Goal: Task Accomplishment & Management: Manage account settings

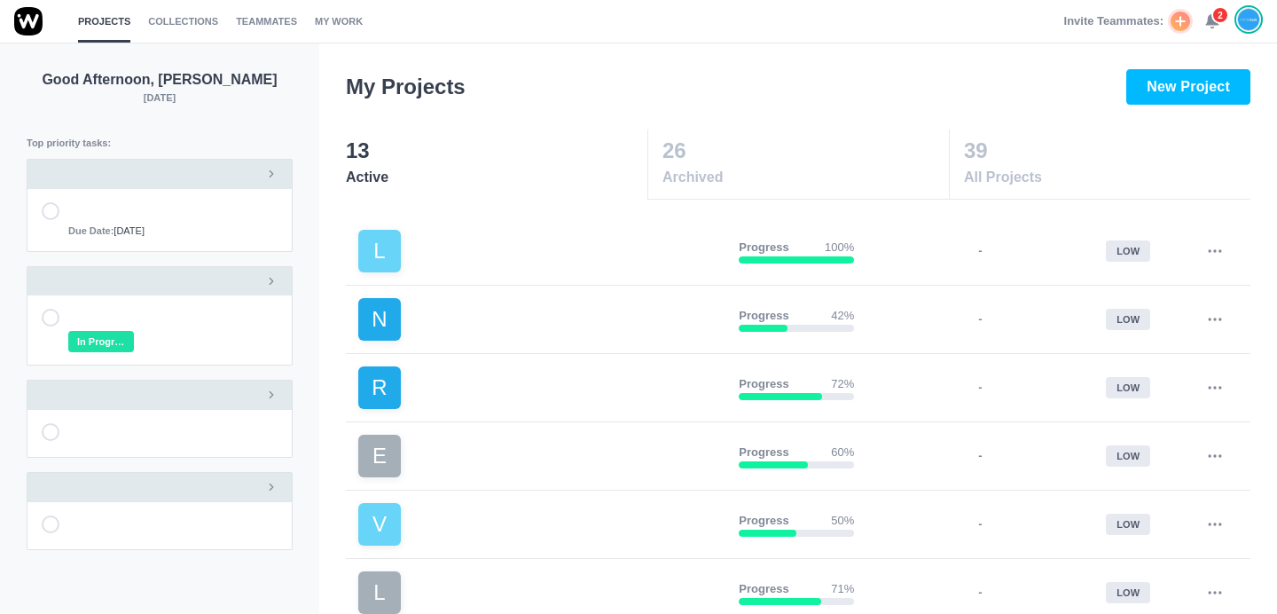
click at [1211, 20] on use at bounding box center [1212, 21] width 12 height 13
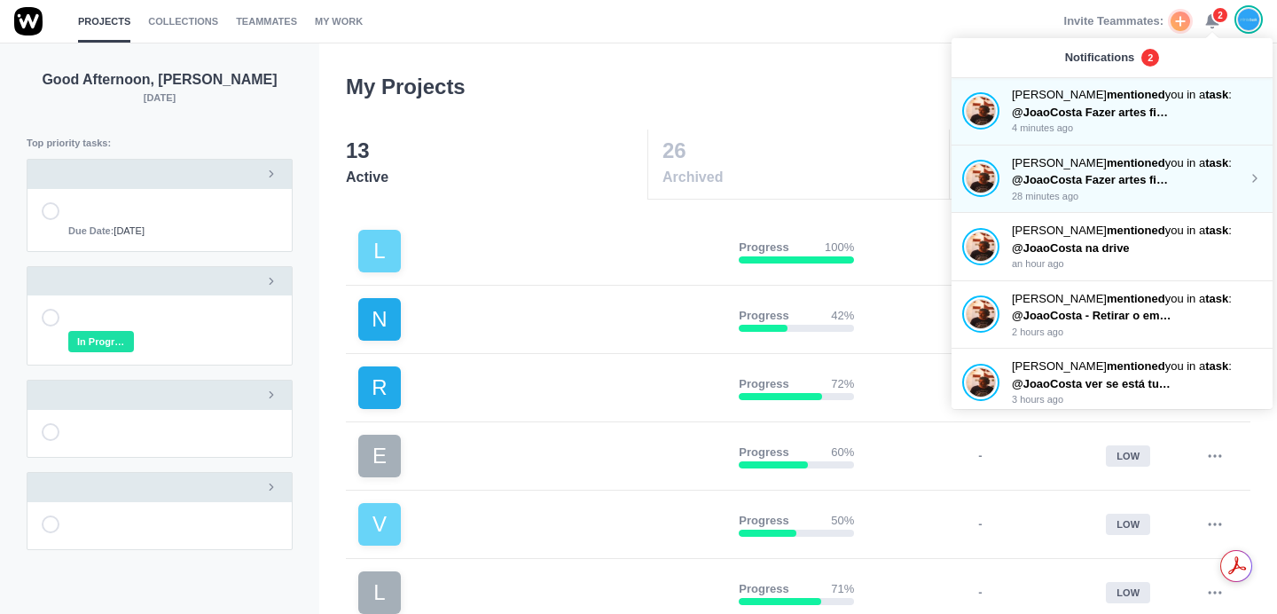
click at [1134, 174] on span "@JoaoCosta Fazer artes finais com a última contracapa" at bounding box center [1165, 179] width 306 height 13
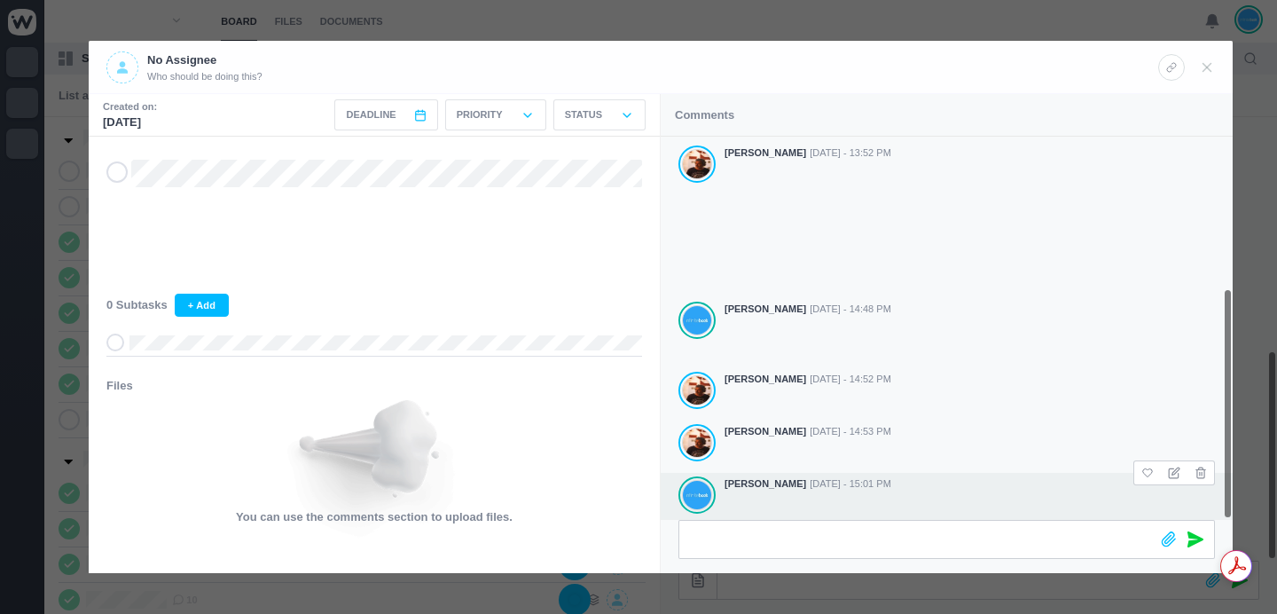
scroll to position [252, 0]
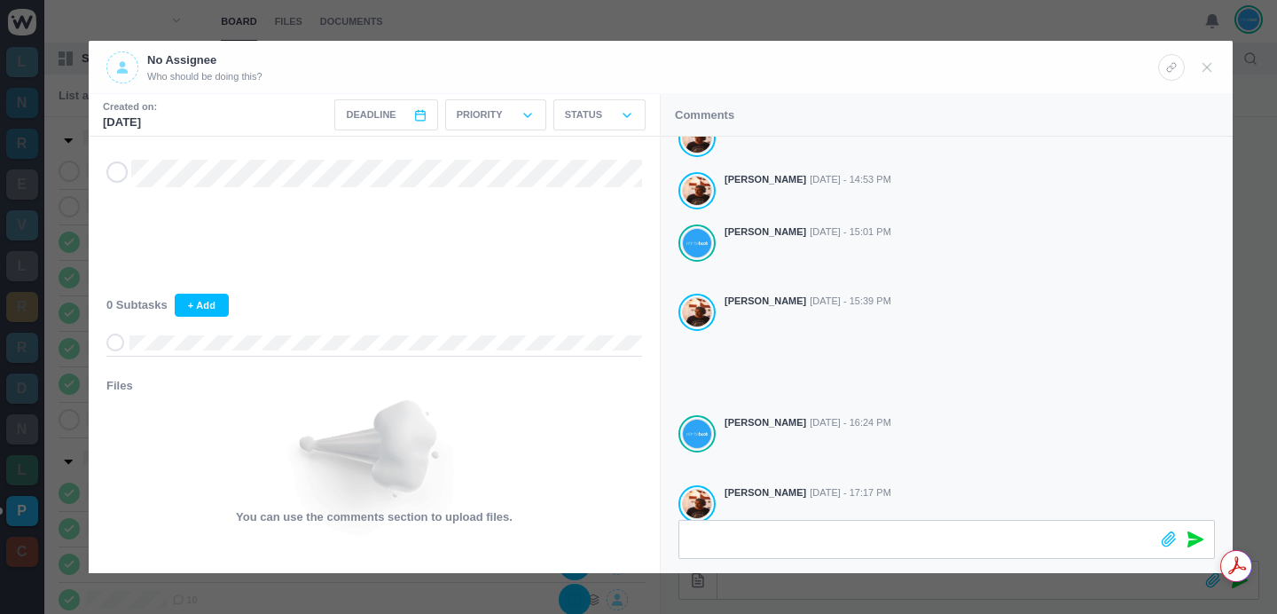
click at [739, 20] on div at bounding box center [638, 307] width 1277 height 614
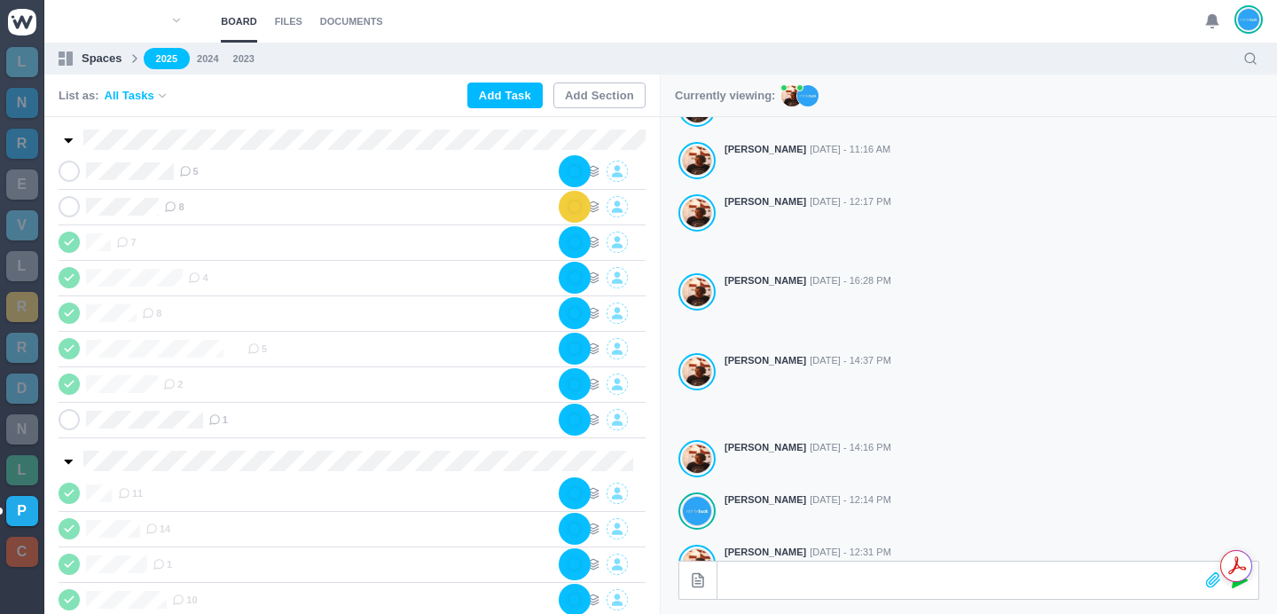
scroll to position [231, 0]
click at [186, 173] on icon at bounding box center [185, 171] width 12 height 12
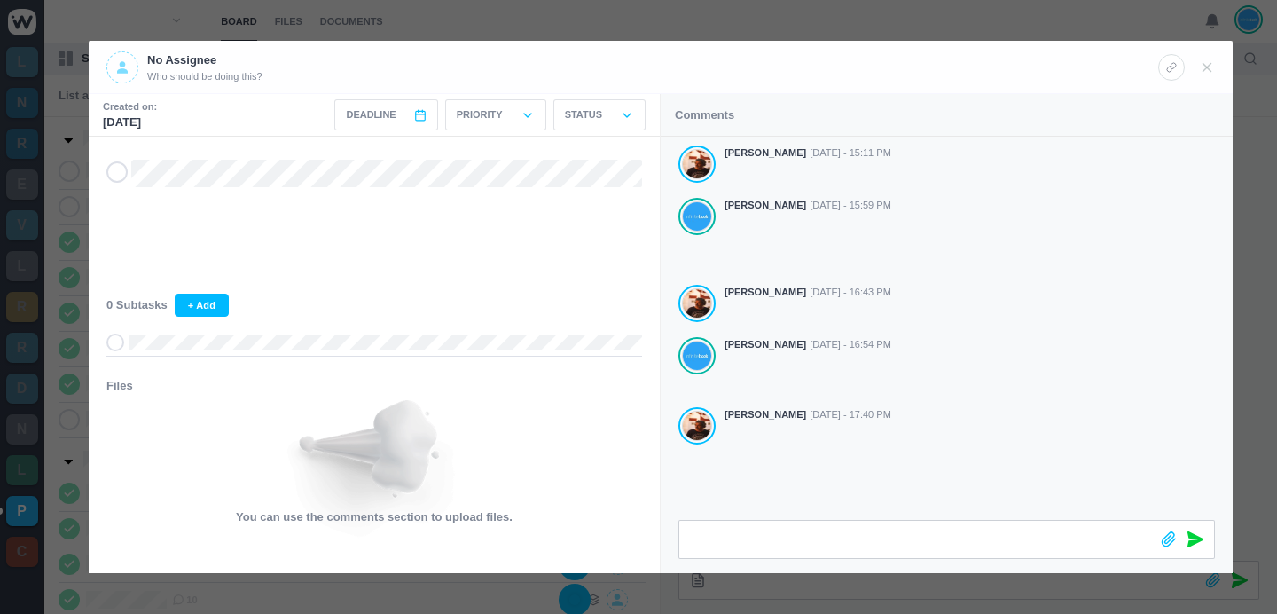
click at [871, 467] on div "Antonio Lopes Oct 08 - 15:11 PM João Tosta Oct 08 - 15:59 PM Antonio Lopes Oct …" at bounding box center [946, 328] width 572 height 383
click at [808, 13] on div at bounding box center [638, 307] width 1277 height 614
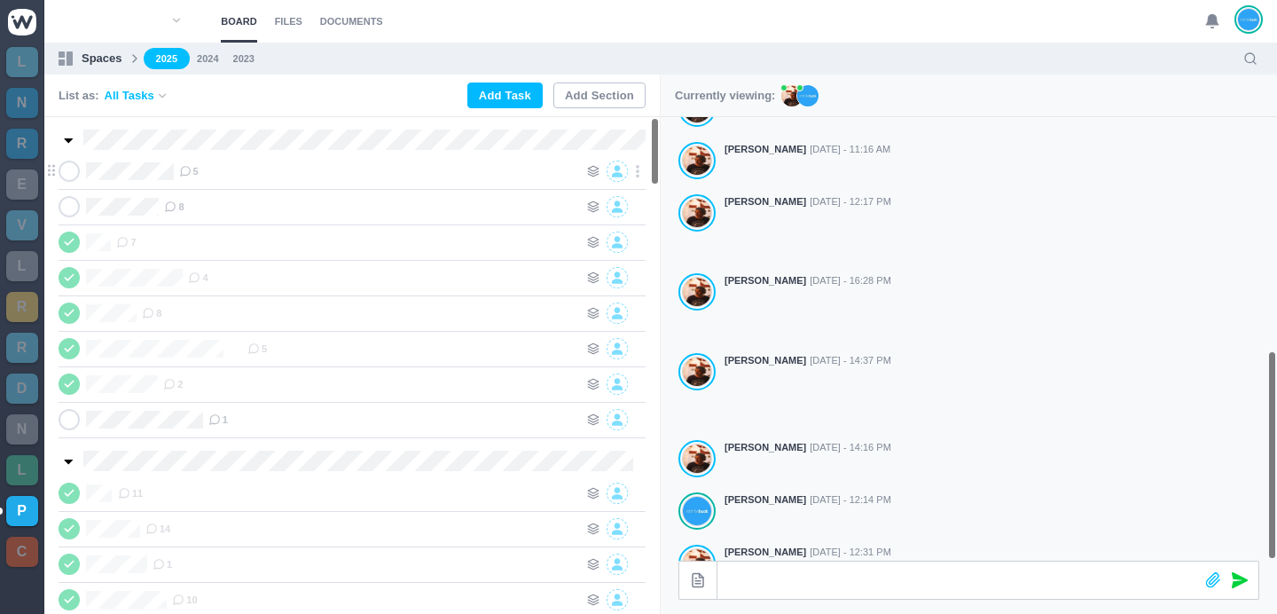
click at [190, 167] on use at bounding box center [185, 172] width 10 height 10
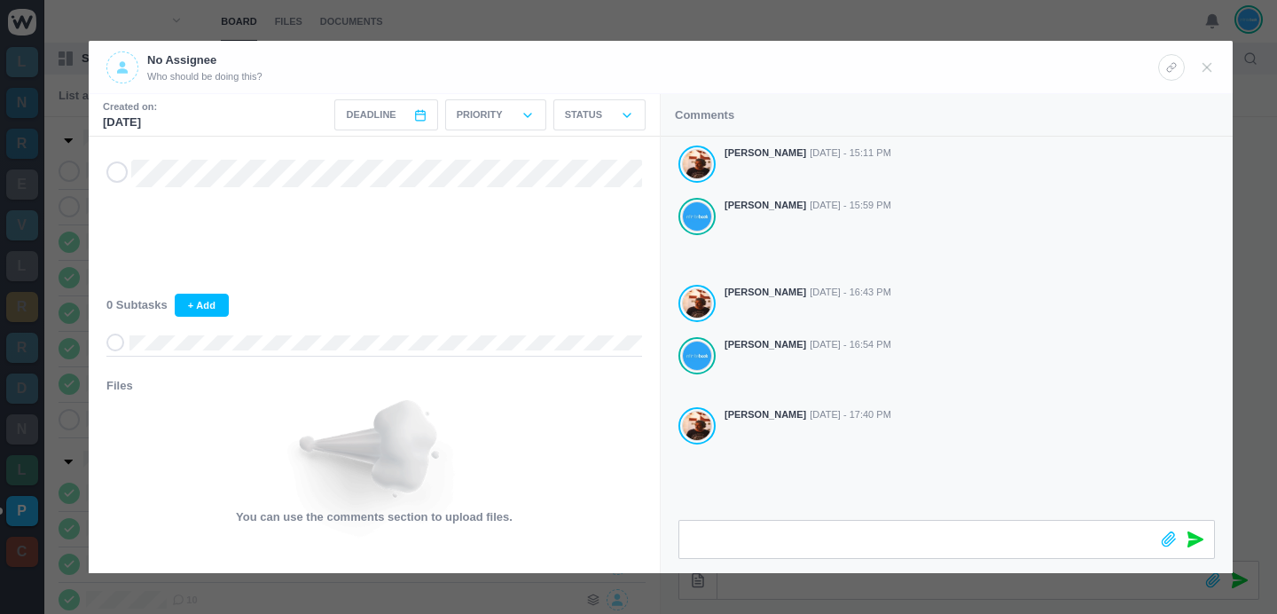
click at [756, 14] on div at bounding box center [638, 307] width 1277 height 614
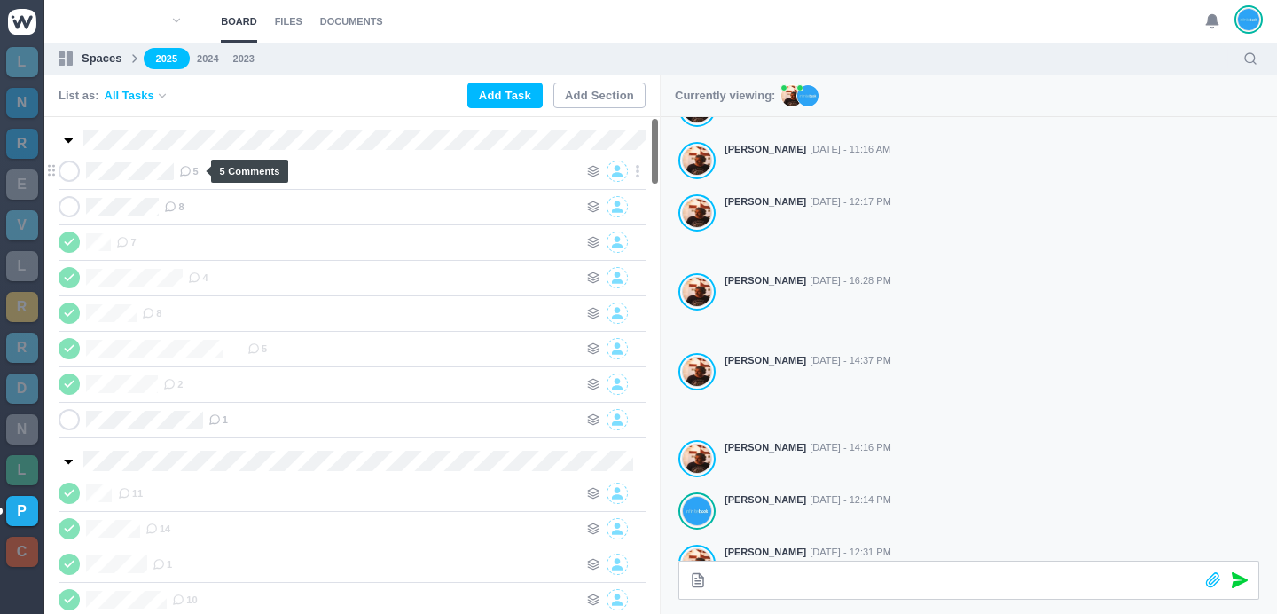
click at [199, 169] on span "5" at bounding box center [189, 171] width 20 height 14
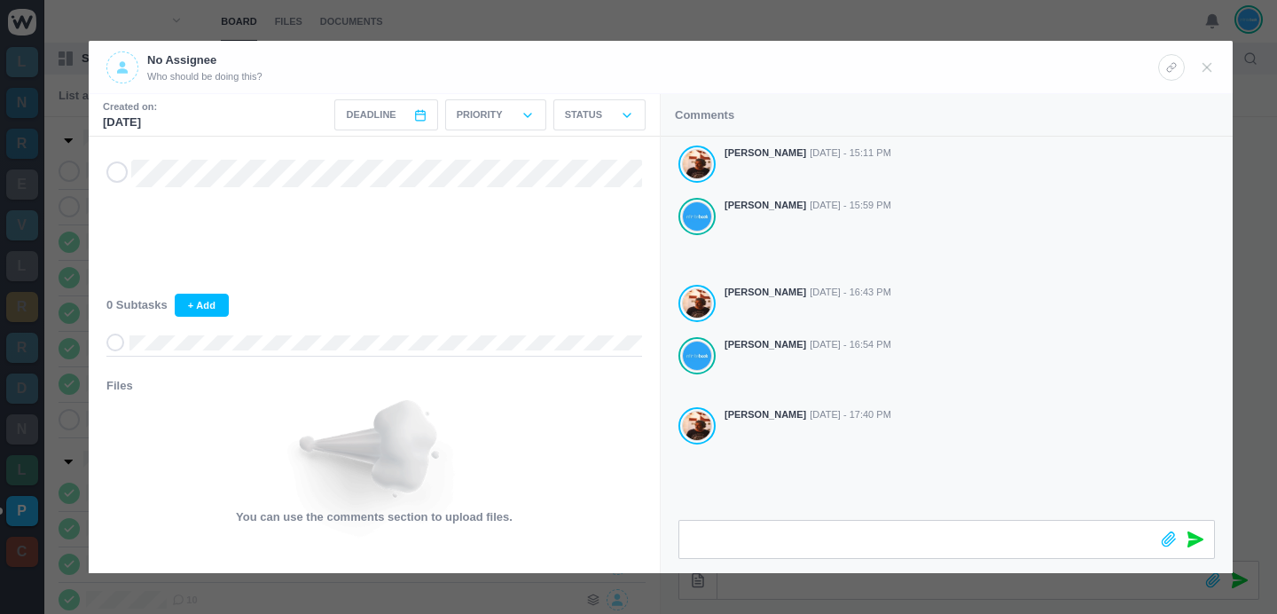
click at [898, 15] on div at bounding box center [638, 307] width 1277 height 614
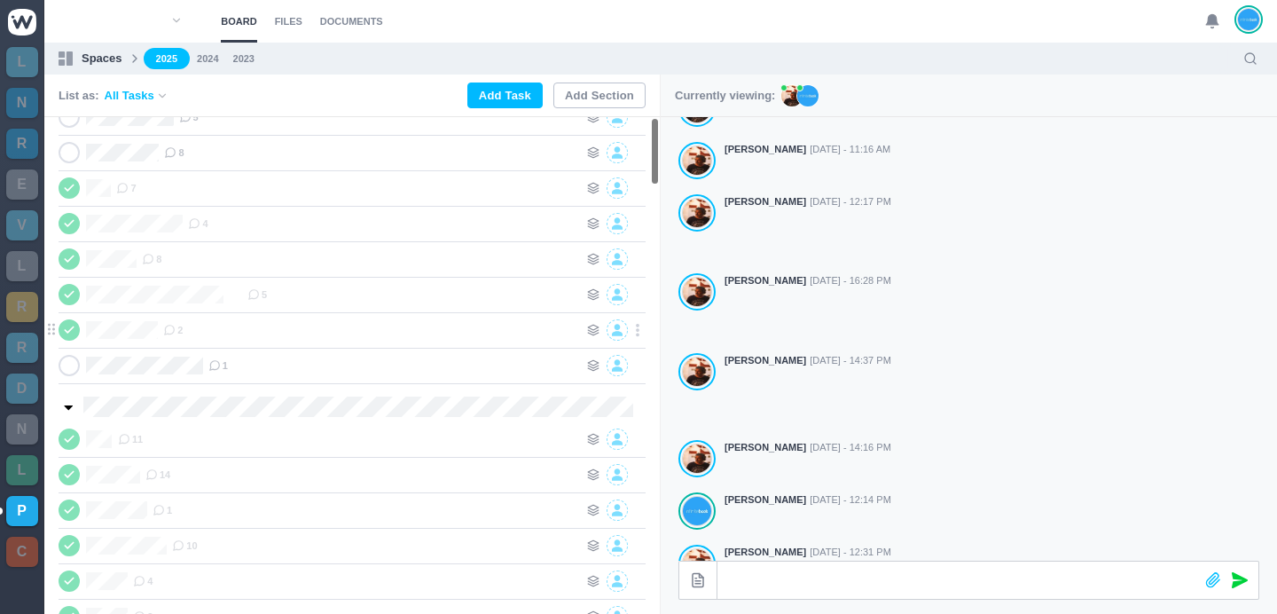
scroll to position [0, 0]
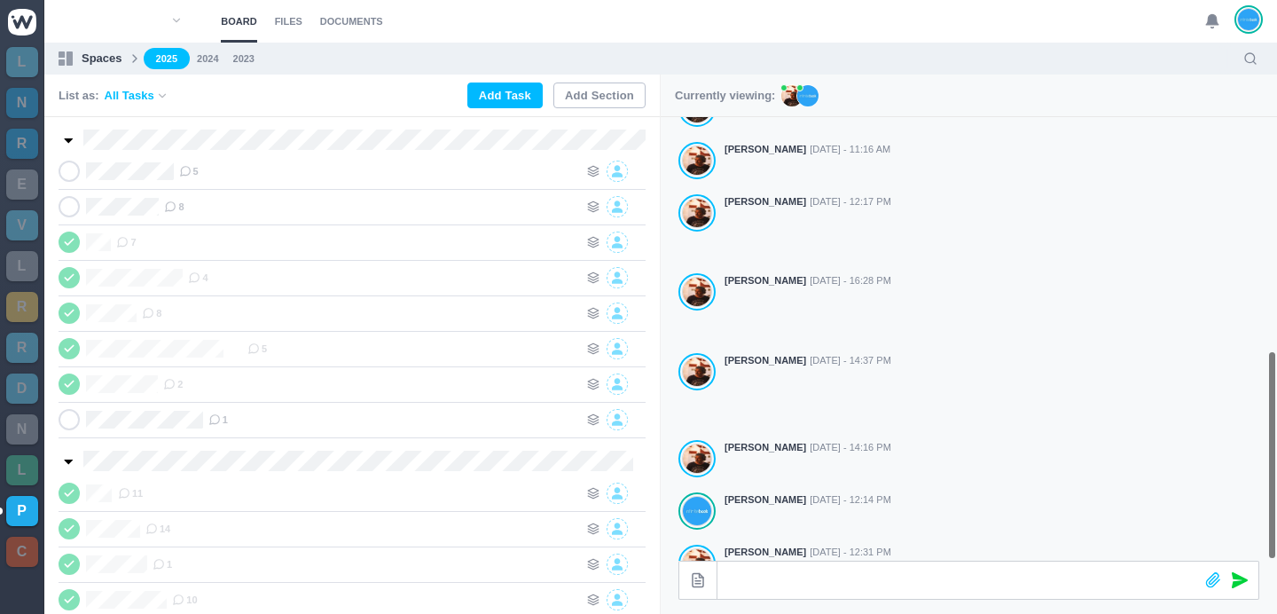
click at [1008, 61] on ul "2025 2024 2023" at bounding box center [687, 59] width 1087 height 22
click at [190, 168] on use at bounding box center [185, 172] width 10 height 10
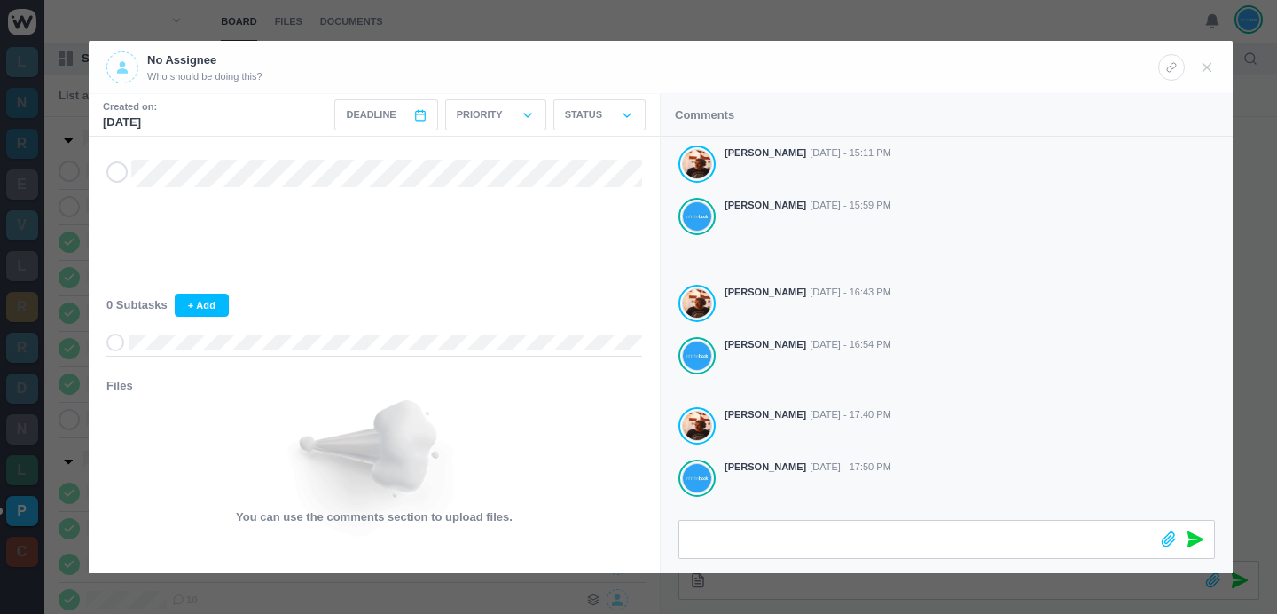
click at [1004, 34] on div at bounding box center [638, 307] width 1277 height 614
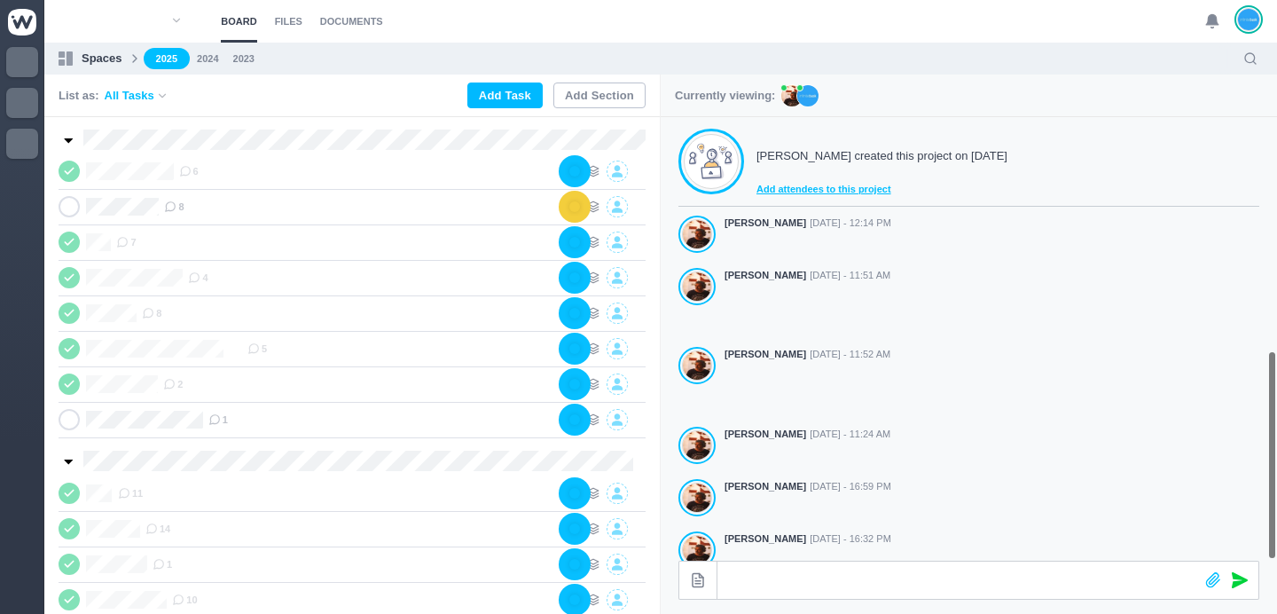
scroll to position [494, 0]
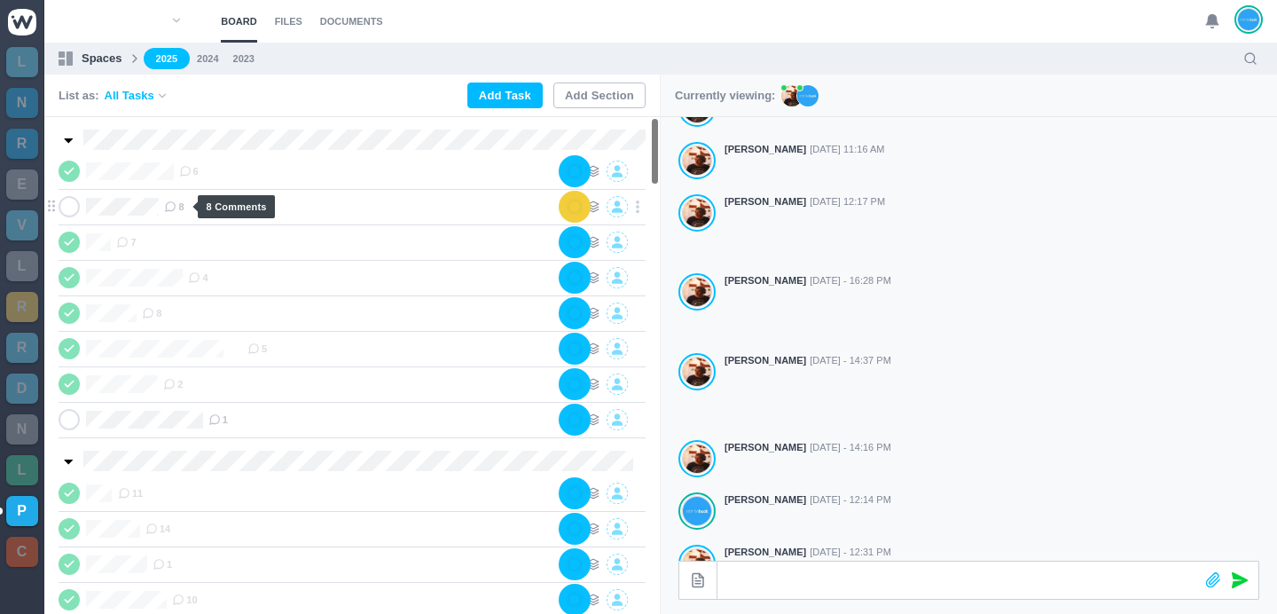
click at [176, 207] on icon at bounding box center [170, 206] width 12 height 12
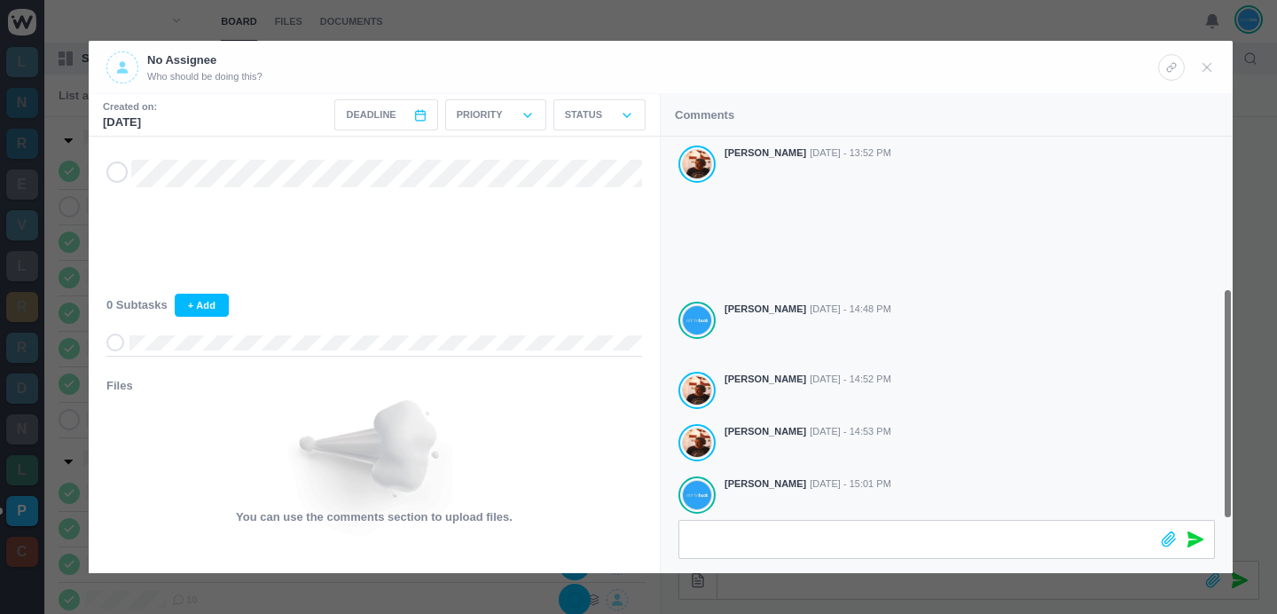
scroll to position [252, 0]
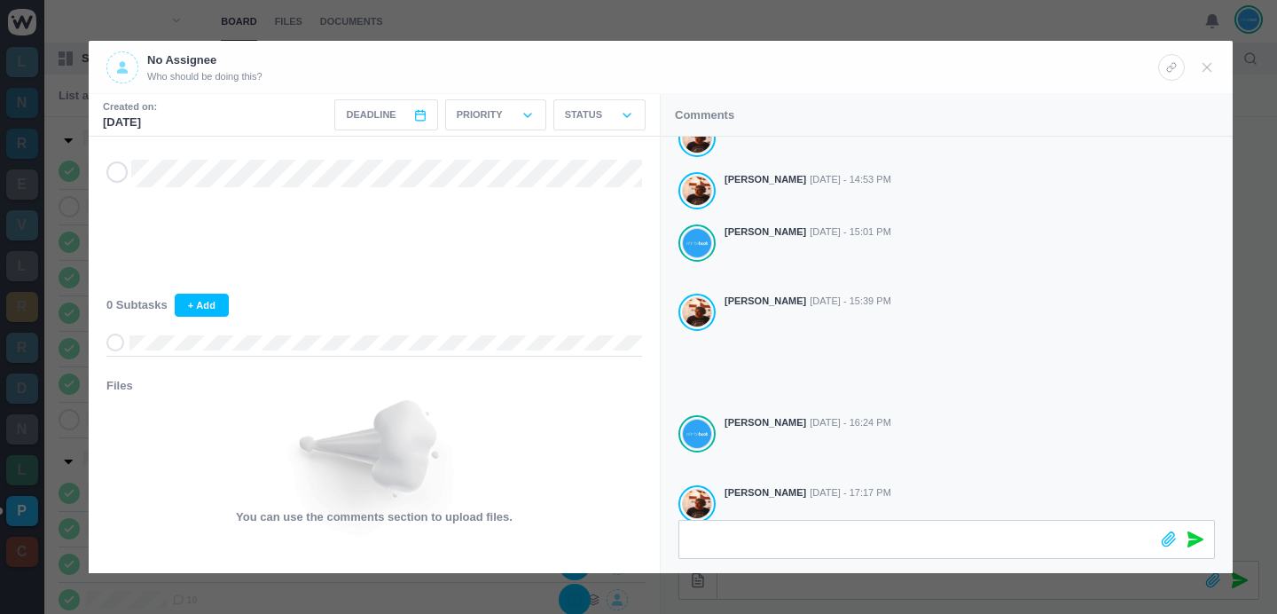
click at [759, 16] on div at bounding box center [638, 307] width 1277 height 614
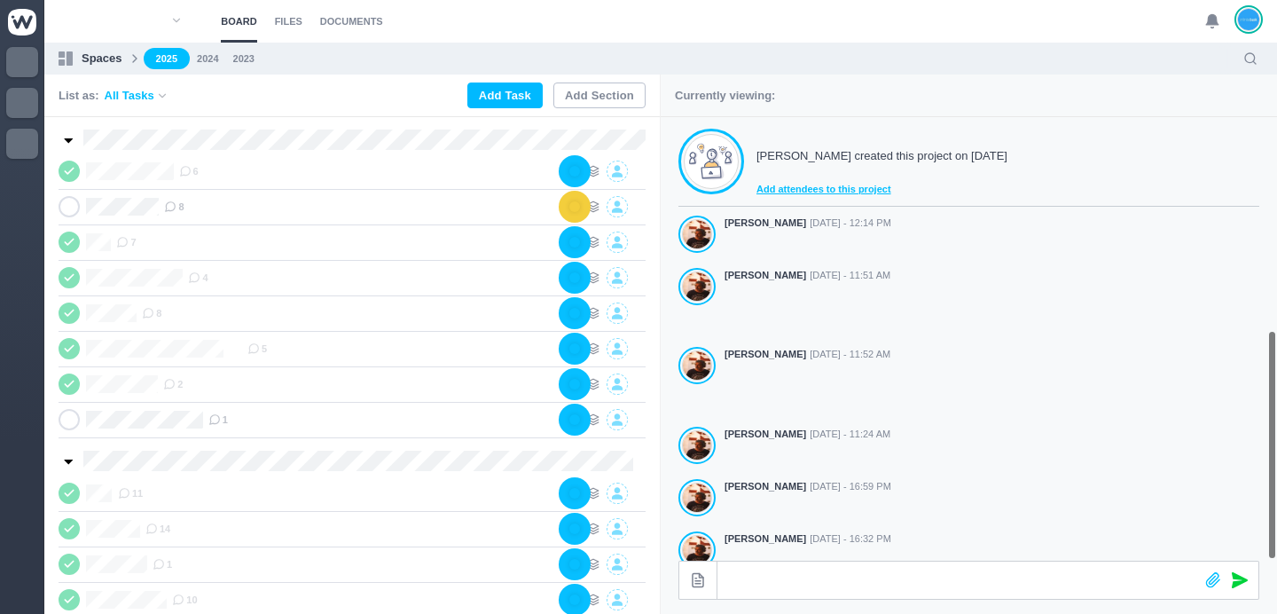
scroll to position [494, 0]
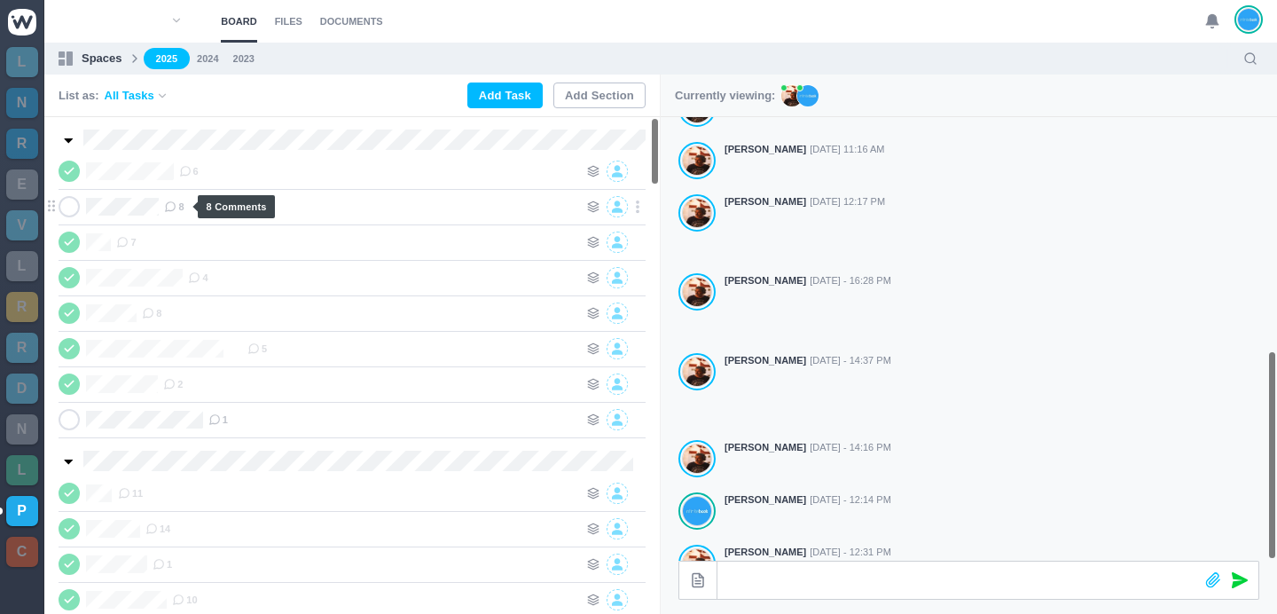
click at [176, 211] on icon at bounding box center [170, 206] width 12 height 12
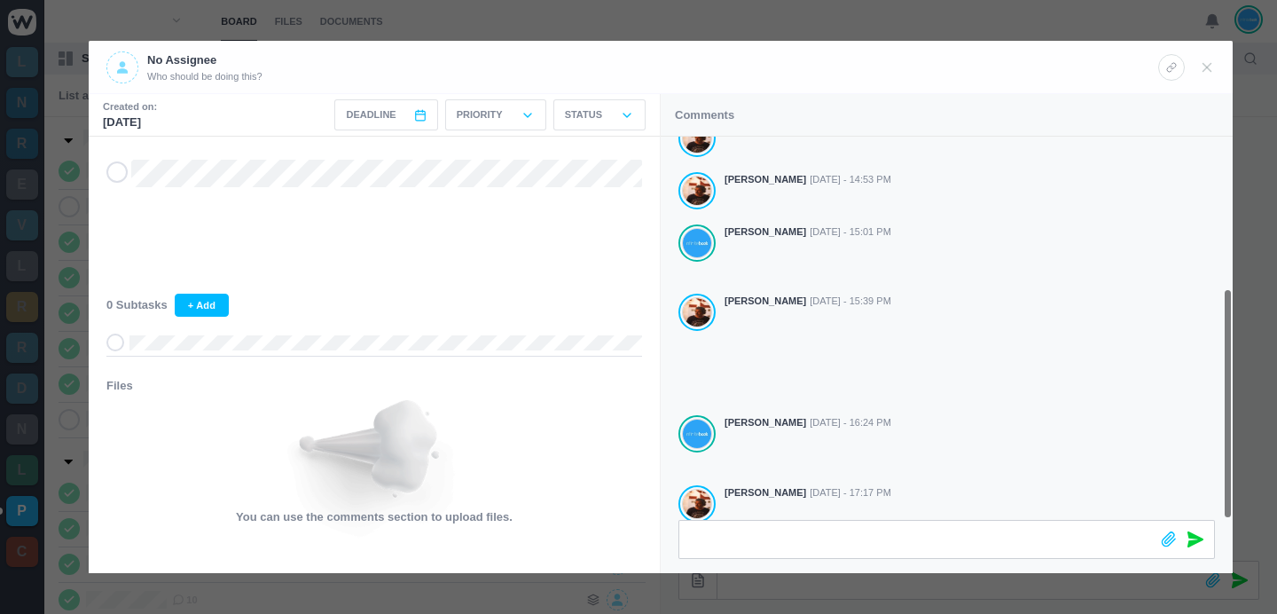
click at [442, 20] on div at bounding box center [638, 307] width 1277 height 614
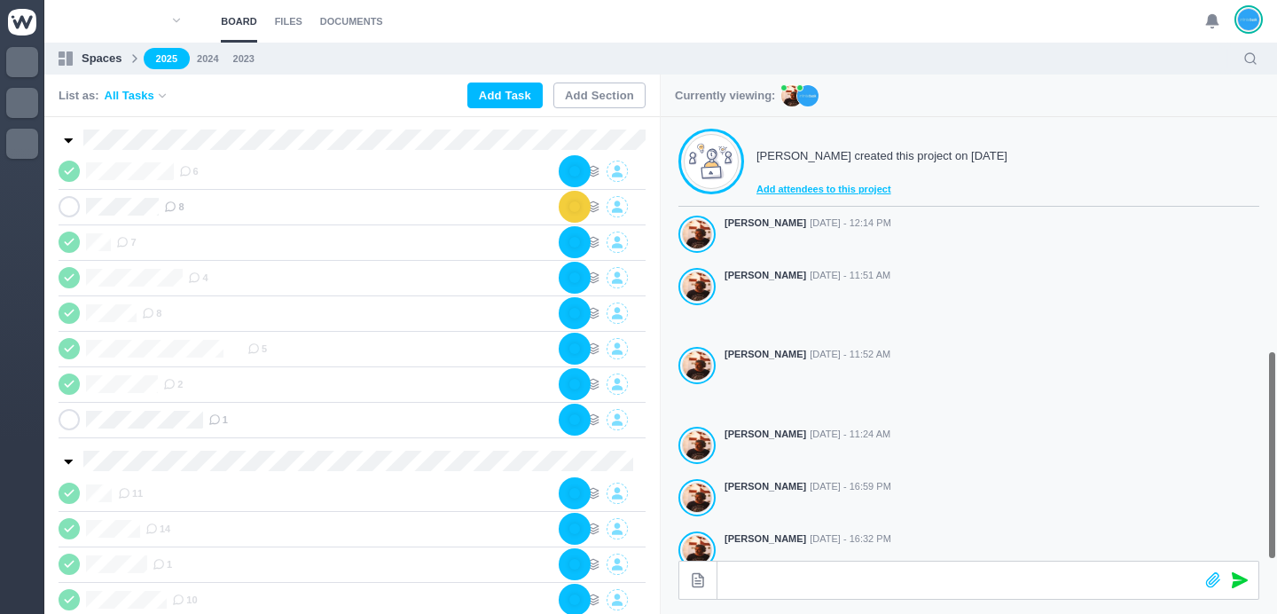
scroll to position [494, 0]
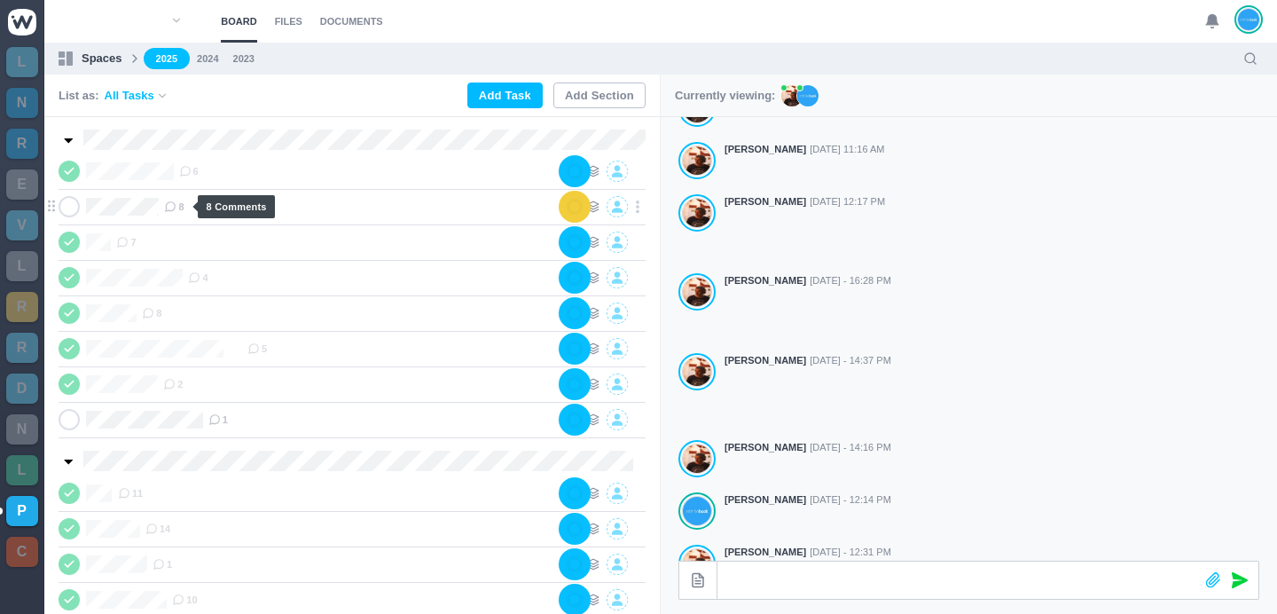
click at [181, 207] on span "8" at bounding box center [174, 206] width 20 height 14
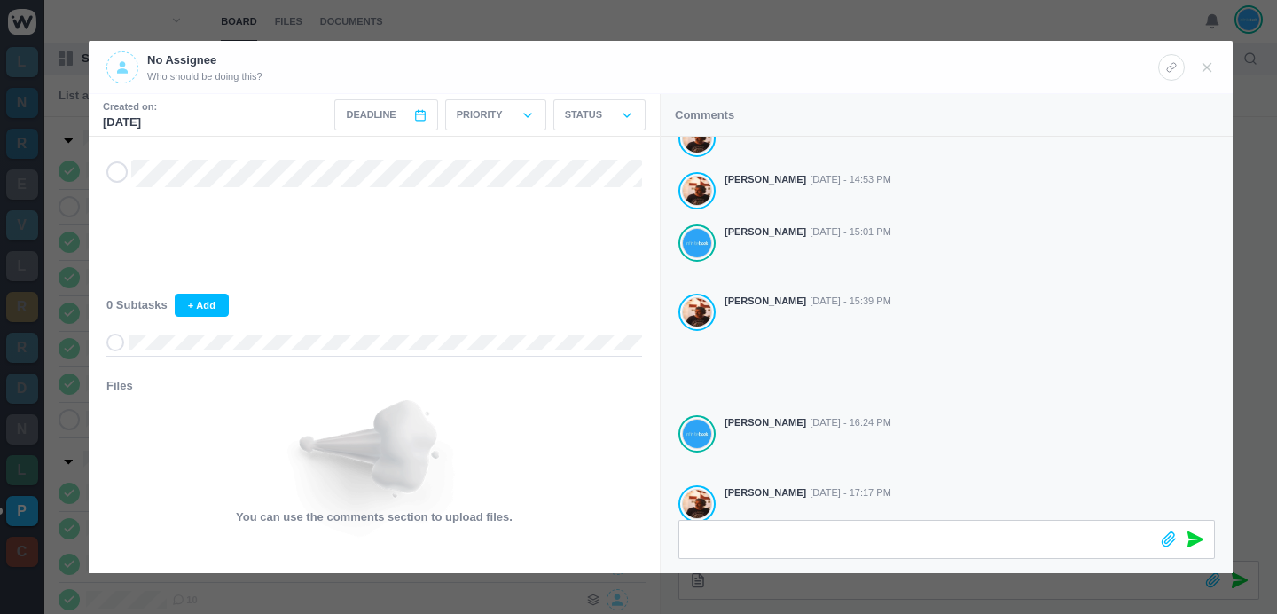
scroll to position [353, 0]
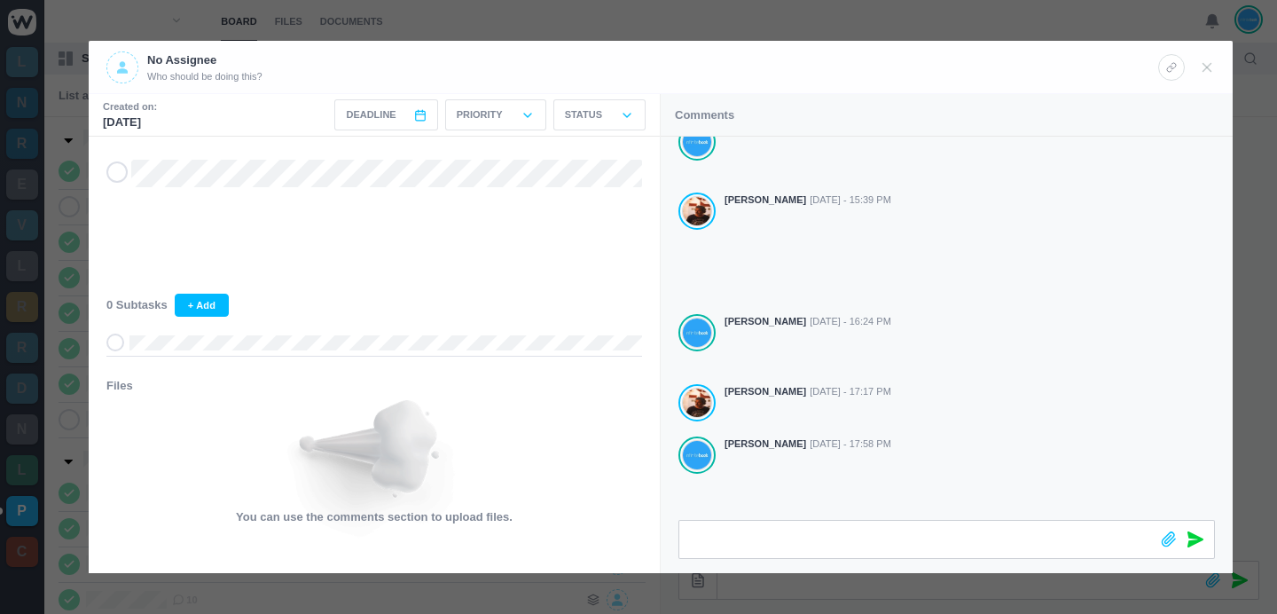
click at [857, 27] on div at bounding box center [638, 307] width 1277 height 614
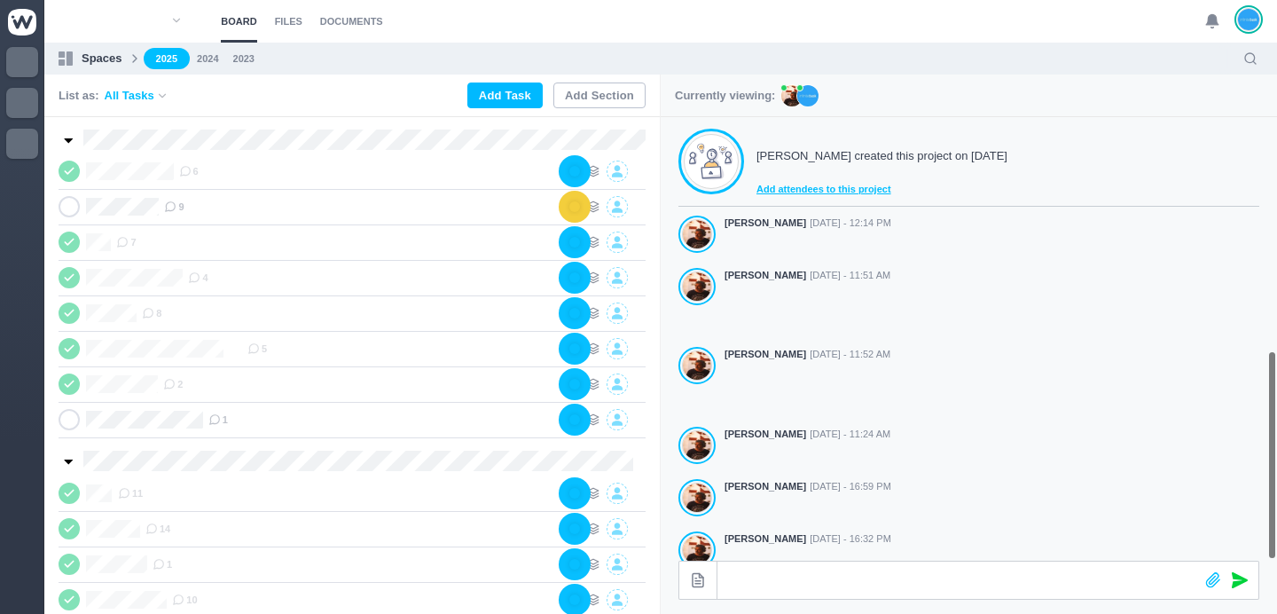
scroll to position [494, 0]
